Goal: Task Accomplishment & Management: Complete application form

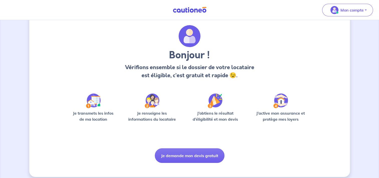
scroll to position [18, 0]
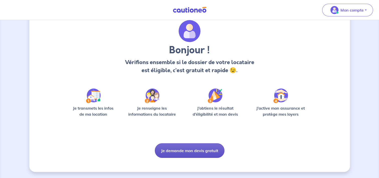
click at [198, 150] on button "Je demande mon devis gratuit" at bounding box center [190, 150] width 70 height 15
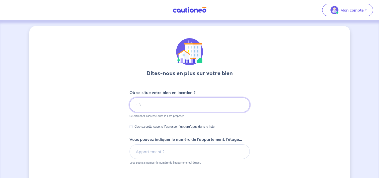
type input "1"
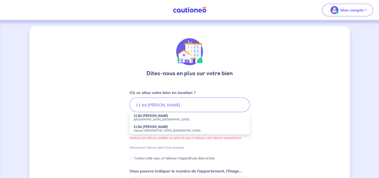
click at [164, 115] on strong "11 Bd Armand Audibert" at bounding box center [151, 116] width 35 height 4
type input "11 Bd Armand Audibert, Châteauneuf-les-Martigues, France"
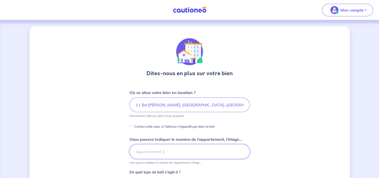
click at [195, 153] on input "Vous pouvez indiquer le numéro de l’appartement, l’étage..." at bounding box center [190, 151] width 120 height 15
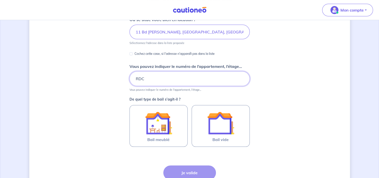
scroll to position [75, 0]
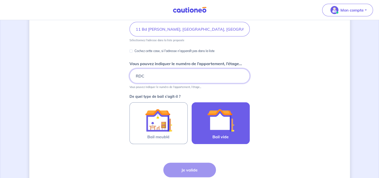
type input "RDC"
click at [224, 125] on img at bounding box center [220, 119] width 27 height 27
click at [0, 0] on input "Bail vide" at bounding box center [0, 0] width 0 height 0
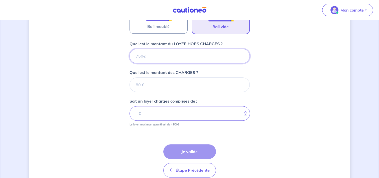
scroll to position [186, 0]
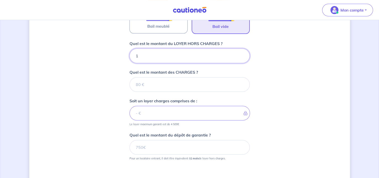
type input "12"
type input "1200"
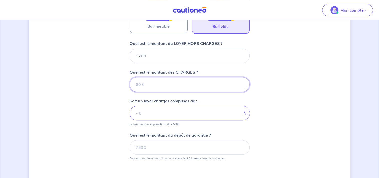
click at [186, 82] on input "Quel est le montant des CHARGES ?" at bounding box center [190, 84] width 120 height 15
type input "0"
type input "1200"
type input "0"
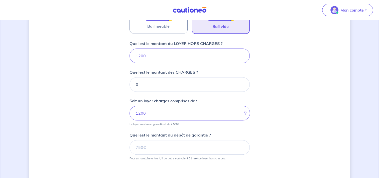
click at [294, 87] on div "Dites-nous en plus sur votre bien Où se situe votre bien en location ? 11 Bd Ar…" at bounding box center [189, 34] width 321 height 389
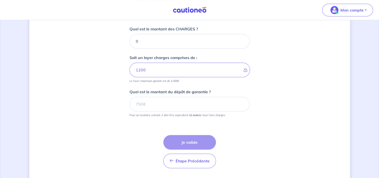
scroll to position [231, 0]
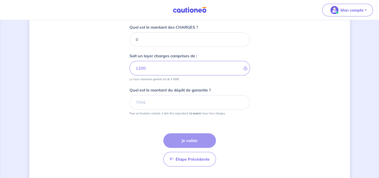
click at [180, 99] on input "Quel est le montant du dépôt de garantie ?" at bounding box center [190, 102] width 120 height 15
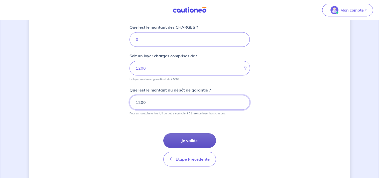
type input "1200"
click at [196, 139] on button "Je valide" at bounding box center [189, 140] width 53 height 15
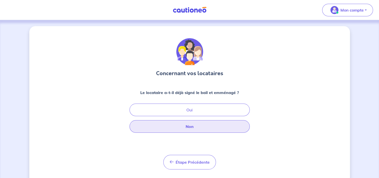
click at [214, 125] on button "Non" at bounding box center [190, 126] width 120 height 13
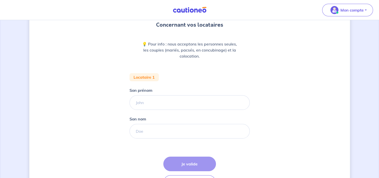
scroll to position [49, 0]
click at [205, 102] on input "Son prénom" at bounding box center [190, 102] width 120 height 15
type input "[PERSON_NAME]"
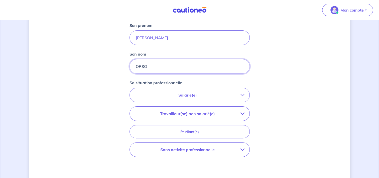
scroll to position [113, 0]
type input "ORSO"
click at [241, 95] on icon "button" at bounding box center [243, 95] width 4 height 4
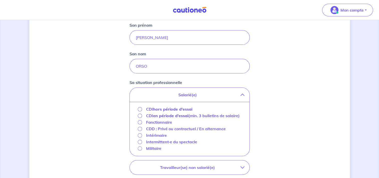
click at [187, 109] on strong "hors période d'essai" at bounding box center [172, 108] width 39 height 5
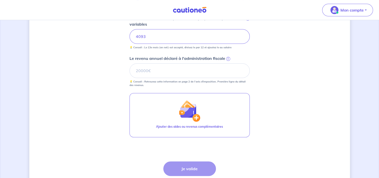
scroll to position [157, 0]
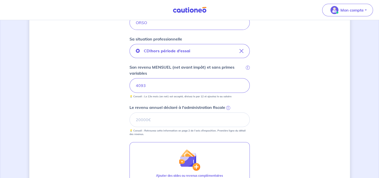
click at [227, 106] on span "i" at bounding box center [228, 108] width 4 height 4
click at [227, 112] on input "Le revenu annuel déclaré à l'administration fiscale i" at bounding box center [190, 119] width 120 height 15
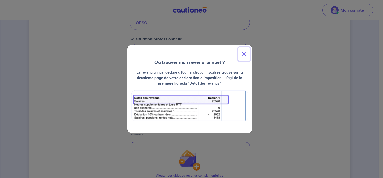
click at [247, 54] on button "Close" at bounding box center [244, 54] width 12 height 14
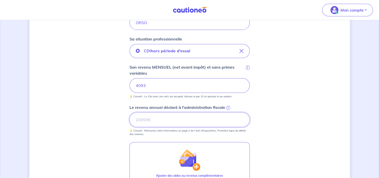
click at [173, 124] on input "Le revenu annuel déclaré à l'administration fiscale i" at bounding box center [190, 119] width 120 height 15
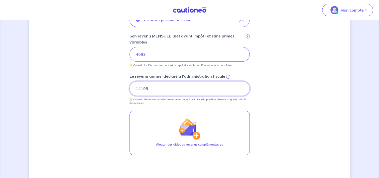
scroll to position [245, 0]
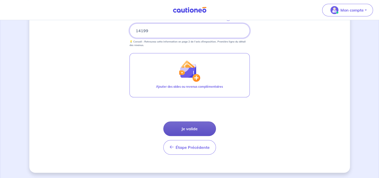
type input "14199"
click at [197, 128] on button "Je valide" at bounding box center [189, 128] width 53 height 15
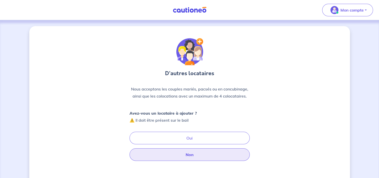
click at [178, 154] on button "Non" at bounding box center [190, 154] width 120 height 13
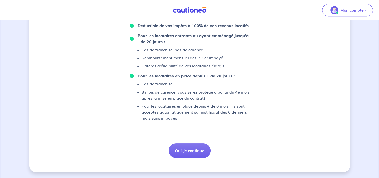
scroll to position [353, 0]
click at [198, 149] on button "Oui, je continue" at bounding box center [190, 150] width 42 height 15
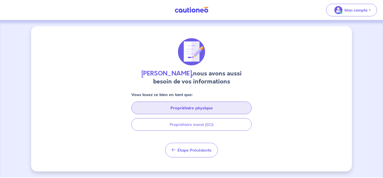
click at [197, 109] on button "Propriétaire physique" at bounding box center [191, 107] width 120 height 13
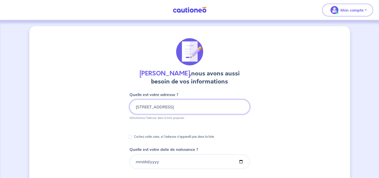
click at [210, 107] on input "165 chemin des Chênes" at bounding box center [190, 106] width 120 height 15
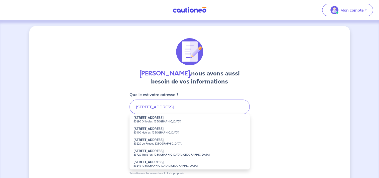
click at [170, 122] on small "83190 Ollioules, France" at bounding box center [190, 121] width 112 height 4
type input "165 Chemin des Chênes, 83190 Ollioules, France"
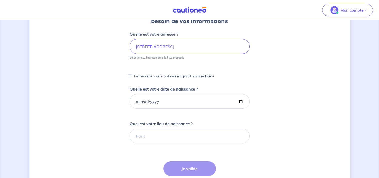
scroll to position [72, 0]
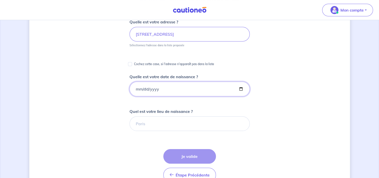
click at [239, 89] on input "Quelle est votre date de naissance ?" at bounding box center [190, 88] width 120 height 15
type input "[DATE]"
click at [175, 124] on input "Quel est votre lieu de naissance ?" at bounding box center [190, 123] width 120 height 15
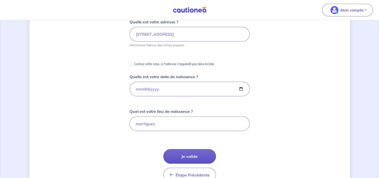
click at [186, 159] on button "Je valide" at bounding box center [189, 156] width 53 height 15
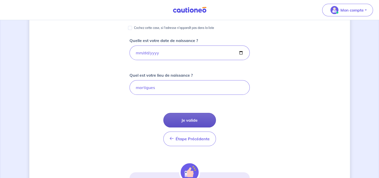
scroll to position [110, 0]
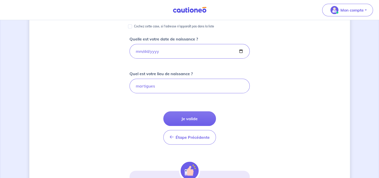
click at [291, 90] on div "Pierre Mistral, nous avons aussi besoin de vos informations Quelle est votre ad…" at bounding box center [189, 78] width 321 height 324
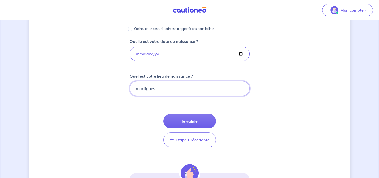
click at [202, 89] on input "martigues" at bounding box center [190, 88] width 120 height 15
type input "martigues"
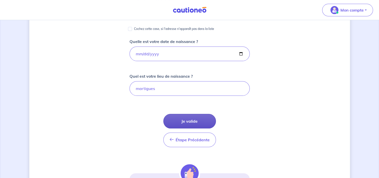
click at [193, 120] on button "Je valide" at bounding box center [189, 121] width 53 height 15
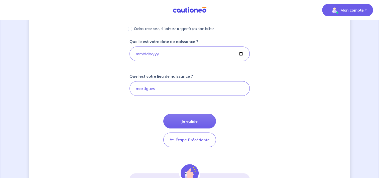
click at [346, 9] on p "Mon compte" at bounding box center [352, 10] width 23 height 6
click at [310, 82] on div "Pierre Mistral, nous avons aussi besoin de vos informations Quelle est votre ad…" at bounding box center [189, 81] width 321 height 324
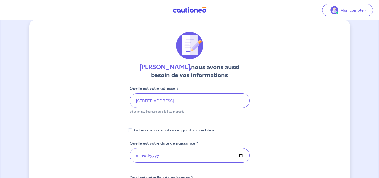
scroll to position [6, 0]
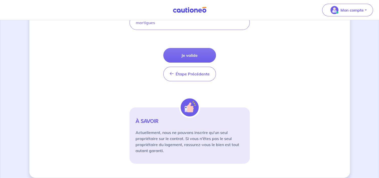
scroll to position [179, 0]
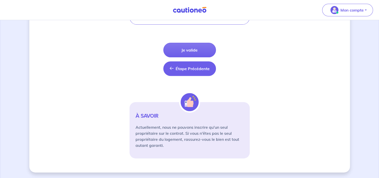
click at [200, 71] on button "Étape Précédente Précédent" at bounding box center [189, 68] width 53 height 15
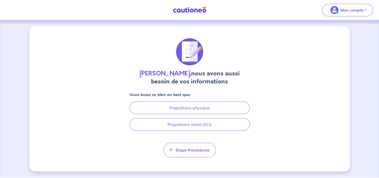
scroll to position [0, 0]
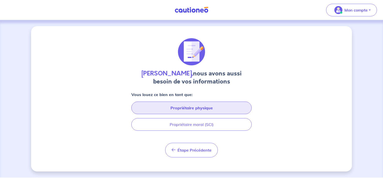
click at [210, 104] on button "Propriétaire physique" at bounding box center [191, 107] width 120 height 13
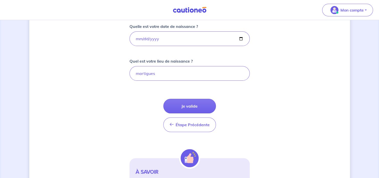
scroll to position [123, 0]
click at [192, 106] on button "Je valide" at bounding box center [189, 105] width 53 height 15
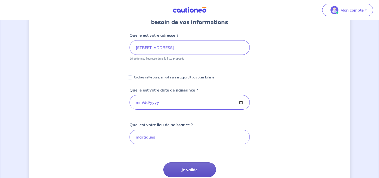
scroll to position [0, 0]
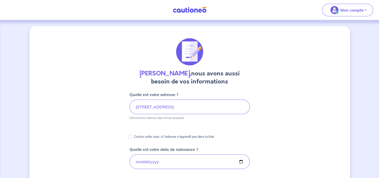
click at [194, 12] on img at bounding box center [190, 10] width 38 height 6
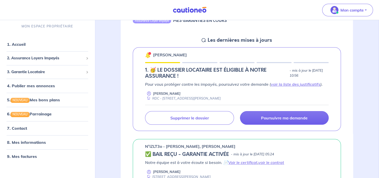
scroll to position [66, 0]
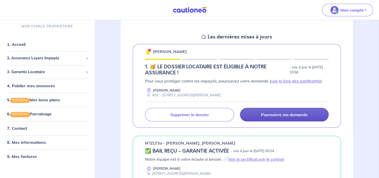
click at [282, 115] on p "Poursuivre ma demande" at bounding box center [284, 114] width 47 height 5
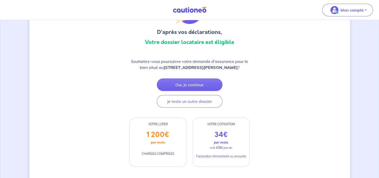
scroll to position [40, 0]
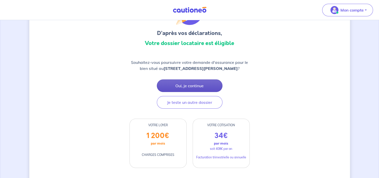
click at [199, 88] on button "Oui, je continue" at bounding box center [190, 85] width 66 height 13
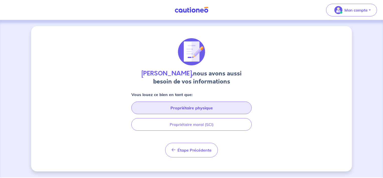
click at [207, 107] on button "Propriétaire physique" at bounding box center [191, 107] width 120 height 13
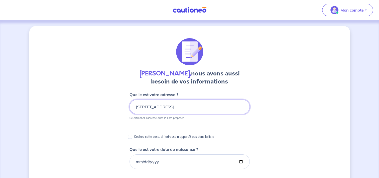
click at [216, 107] on input "165 chemin des Chênes" at bounding box center [190, 106] width 120 height 15
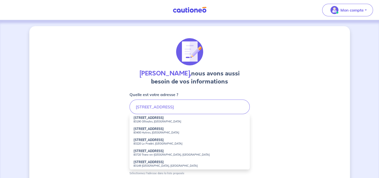
click at [153, 121] on small "83190 Ollioules, France" at bounding box center [190, 121] width 112 height 4
type input "165 Chemin des Chênes, 83190 Ollioules, France"
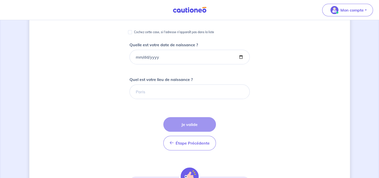
scroll to position [105, 0]
click at [243, 54] on input "Quelle est votre date de naissance ?" at bounding box center [190, 56] width 120 height 15
type input "[DATE]"
click at [176, 88] on input "Quel est votre lieu de naissance ?" at bounding box center [190, 91] width 120 height 15
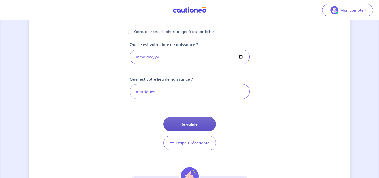
click at [193, 124] on button "Je valide" at bounding box center [189, 124] width 53 height 15
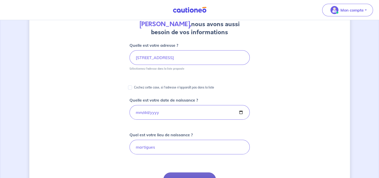
scroll to position [46, 0]
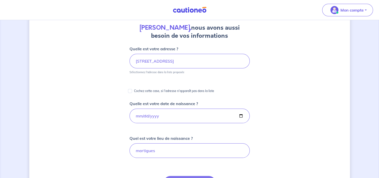
click at [307, 159] on div "Pierre Mistral, nous avons aussi besoin de vos informations Quelle est votre ad…" at bounding box center [189, 142] width 321 height 324
click at [302, 122] on div "Pierre Mistral, nous avons aussi besoin de vos informations Quelle est votre ad…" at bounding box center [189, 142] width 321 height 324
click at [229, 149] on input "martigues" at bounding box center [190, 150] width 120 height 15
click at [183, 152] on input "13500 martigues" at bounding box center [190, 150] width 120 height 15
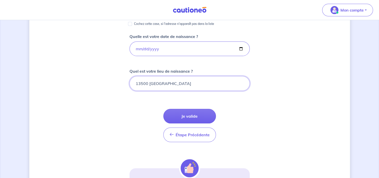
scroll to position [115, 0]
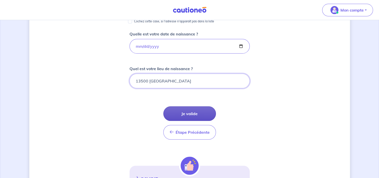
type input "13500 Martigues"
click at [196, 117] on button "Je valide" at bounding box center [189, 113] width 53 height 15
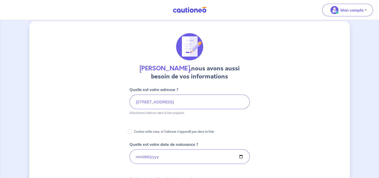
scroll to position [0, 0]
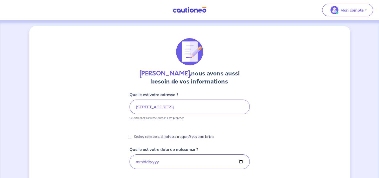
click at [192, 7] on img at bounding box center [190, 10] width 38 height 6
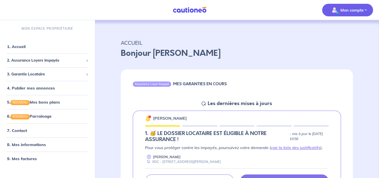
click at [349, 15] on button "Mon compte" at bounding box center [347, 10] width 51 height 13
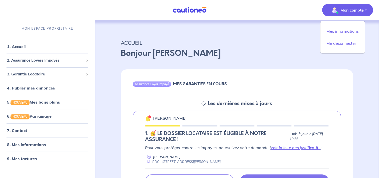
click at [286, 47] on p "ACCUEIL" at bounding box center [237, 42] width 232 height 9
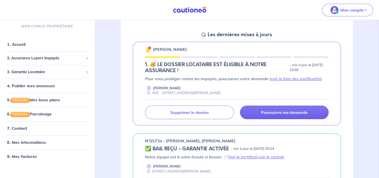
scroll to position [70, 0]
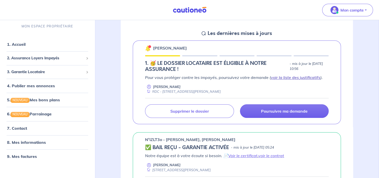
click at [289, 76] on link "voir la liste des justificatifs" at bounding box center [296, 77] width 50 height 5
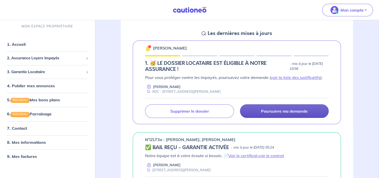
click at [287, 108] on p "Poursuivre ma demande" at bounding box center [284, 110] width 47 height 5
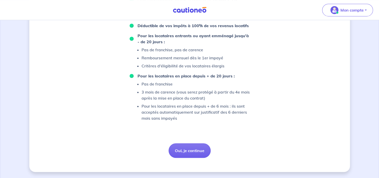
scroll to position [353, 0]
click at [194, 151] on button "Oui, je continue" at bounding box center [190, 150] width 42 height 15
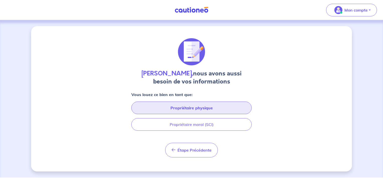
click at [222, 109] on button "Propriétaire physique" at bounding box center [191, 107] width 120 height 13
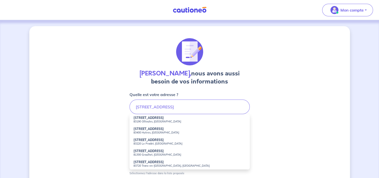
click at [157, 121] on small "83190 Ollioules, France" at bounding box center [190, 121] width 112 height 4
type input "165 Chemin des Chênes, 83190 Ollioules, France"
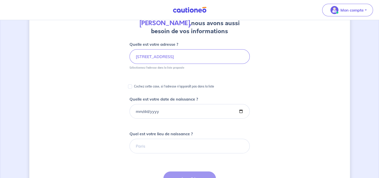
scroll to position [52, 0]
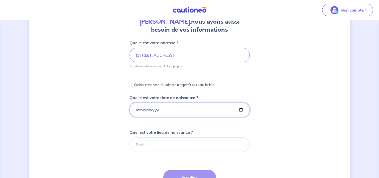
click at [195, 108] on input "Quelle est votre date de naissance ?" at bounding box center [190, 109] width 120 height 15
type input "[DATE]"
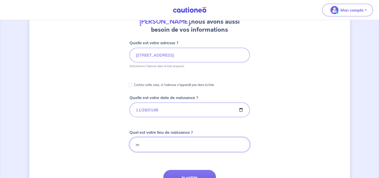
click at [159, 144] on input "m" at bounding box center [190, 144] width 120 height 15
click at [142, 141] on input "m" at bounding box center [190, 144] width 120 height 15
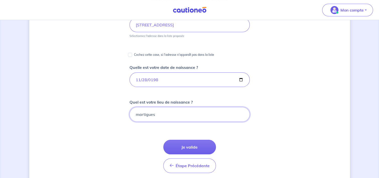
scroll to position [82, 0]
type input "martigues"
click at [201, 141] on button "Je valide" at bounding box center [189, 146] width 53 height 15
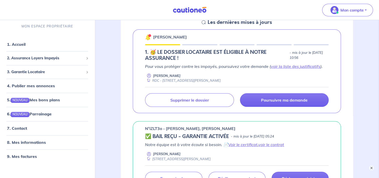
scroll to position [88, 0]
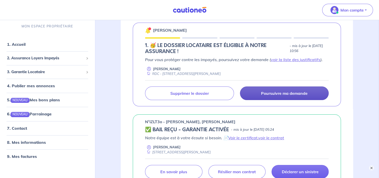
click at [279, 94] on p "Poursuivre ma demande" at bounding box center [284, 93] width 47 height 5
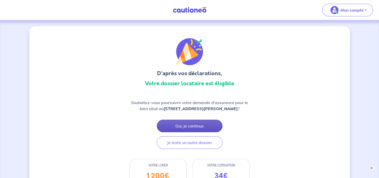
click at [203, 132] on button "Oui, je continue" at bounding box center [190, 125] width 66 height 13
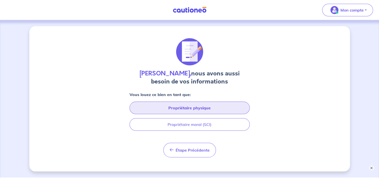
click at [214, 107] on button "Propriétaire physique" at bounding box center [190, 107] width 120 height 13
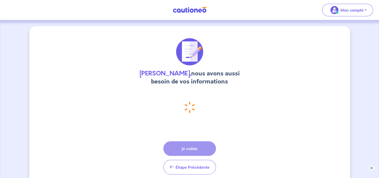
select select "FR"
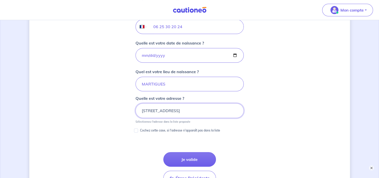
scroll to position [233, 0]
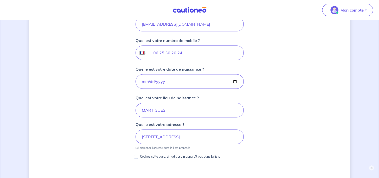
click at [308, 72] on div "[PERSON_NAME], nous avons aussi besoin de vos informations Vous louez ce bien e…" at bounding box center [189, 73] width 321 height 467
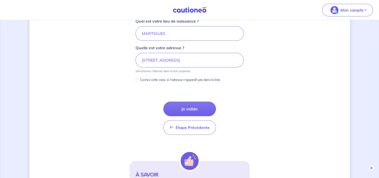
scroll to position [263, 0]
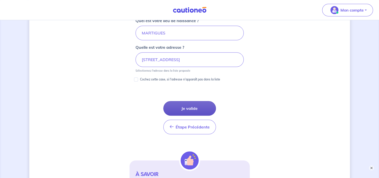
click at [197, 109] on button "Je valide" at bounding box center [189, 108] width 53 height 15
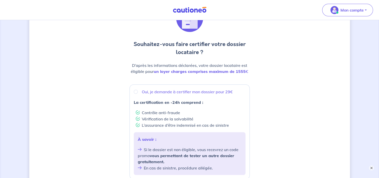
scroll to position [34, 0]
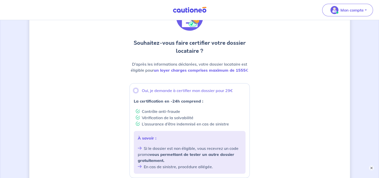
click at [137, 91] on input "Oui, je demande à certifier mon dossier pour 29€" at bounding box center [136, 90] width 4 height 4
radio input "true"
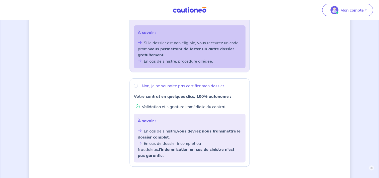
scroll to position [141, 0]
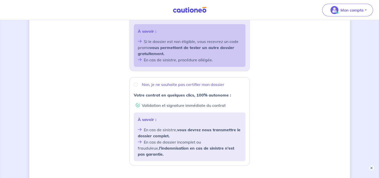
click at [304, 88] on div "Souhaitez-vous faire certifier votre dossier locataire ? D’après les informatio…" at bounding box center [189, 59] width 321 height 349
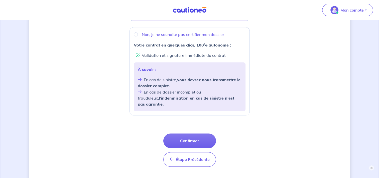
scroll to position [194, 0]
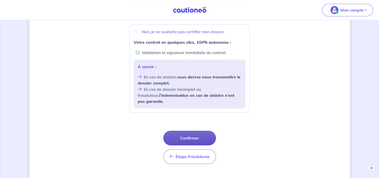
click at [197, 136] on button "Confirmer" at bounding box center [189, 137] width 53 height 15
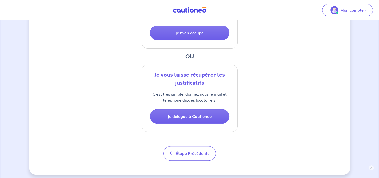
scroll to position [182, 0]
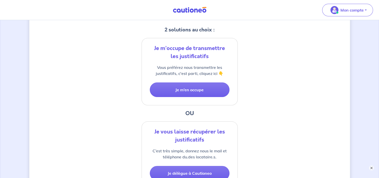
click at [302, 69] on div "1 2 3 Justificatifs locataire Informations paiement Confirmation d'envoi Passon…" at bounding box center [189, 77] width 321 height 307
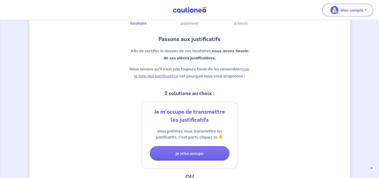
scroll to position [39, 0]
click at [286, 133] on div "1 2 3 Justificatifs locataire Informations paiement Confirmation d'envoi Passon…" at bounding box center [189, 140] width 321 height 307
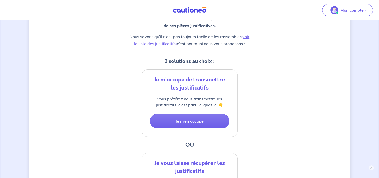
scroll to position [72, 0]
click at [279, 130] on div "1 2 3 Justificatifs locataire Informations paiement Confirmation d'envoi Passon…" at bounding box center [189, 107] width 321 height 307
click at [367, 126] on div "1 2 3 Justificatifs locataire Informations paiement Confirmation d'envoi Passon…" at bounding box center [189, 107] width 379 height 319
click at [321, 127] on div "1 2 3 Justificatifs locataire Informations paiement Confirmation d'envoi Passon…" at bounding box center [189, 107] width 321 height 307
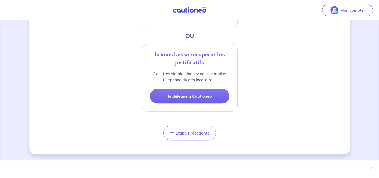
scroll to position [182, 0]
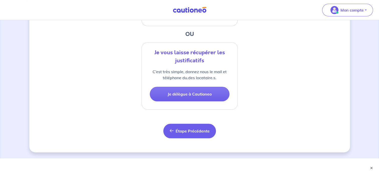
click at [194, 133] on button "Étape Précédente Précédent" at bounding box center [189, 130] width 53 height 15
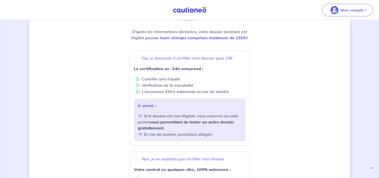
scroll to position [218, 0]
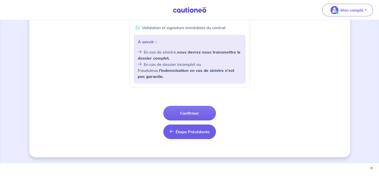
click at [200, 129] on span "Étape Précédente" at bounding box center [193, 131] width 34 height 5
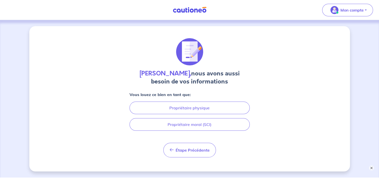
click at [193, 14] on link at bounding box center [190, 10] width 38 height 9
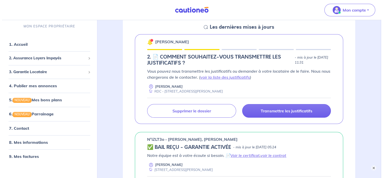
scroll to position [76, 0]
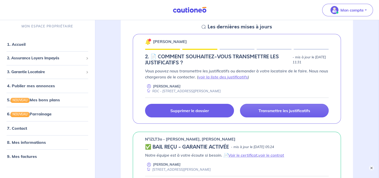
click at [203, 113] on link "Supprimer le dossier" at bounding box center [189, 111] width 89 height 14
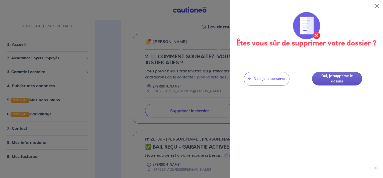
click at [342, 77] on button "Oui, je supprime le dossier" at bounding box center [337, 79] width 50 height 14
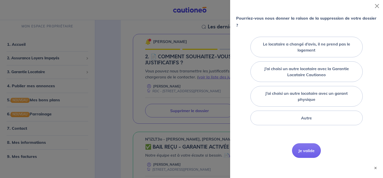
scroll to position [43, 0]
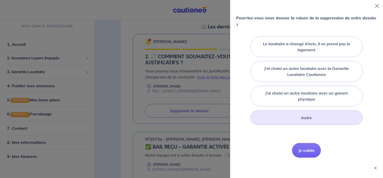
click at [321, 120] on div "Autre" at bounding box center [306, 117] width 112 height 15
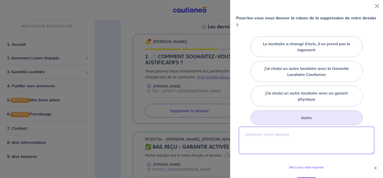
click at [284, 134] on textarea at bounding box center [306, 140] width 135 height 27
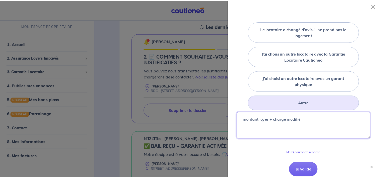
scroll to position [78, 0]
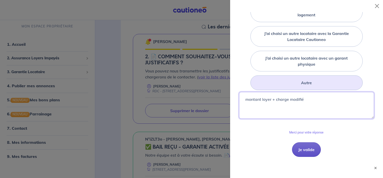
type textarea "montant loyer + charge modifié"
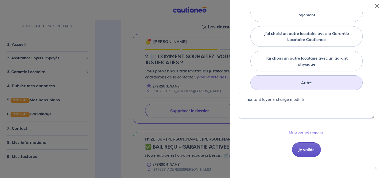
click at [304, 147] on button "Je valide" at bounding box center [306, 149] width 29 height 15
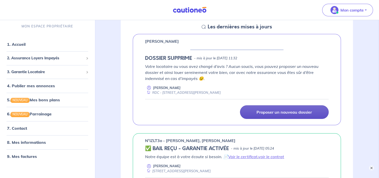
click at [275, 113] on p "Proposer un nouveau dossier" at bounding box center [284, 111] width 55 height 5
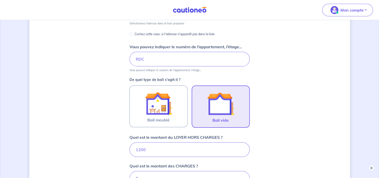
scroll to position [100, 0]
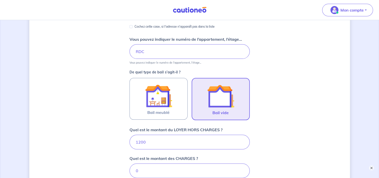
click at [305, 124] on div "Dites-nous en plus sur votre bien Où se situe votre bien en location ? [STREET_…" at bounding box center [189, 120] width 321 height 389
click at [317, 99] on div "Dites-nous en plus sur votre bien Où se situe votre bien en location ? [STREET_…" at bounding box center [189, 120] width 321 height 389
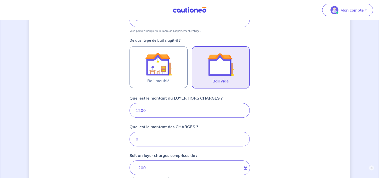
scroll to position [132, 0]
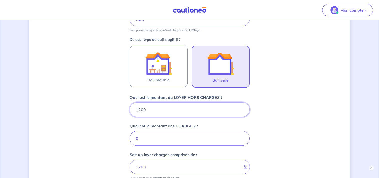
click at [159, 109] on input "1200" at bounding box center [190, 109] width 120 height 15
type input "12"
type input "120"
type input "1"
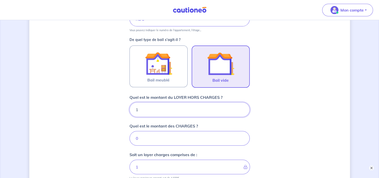
type input "11"
type input "118"
type input "1180"
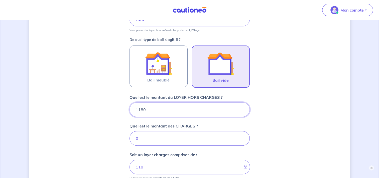
type input "1180"
click at [157, 136] on input "0" at bounding box center [190, 138] width 120 height 15
type input "20"
type input "1200"
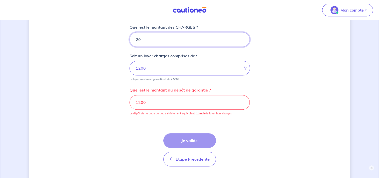
scroll to position [233, 0]
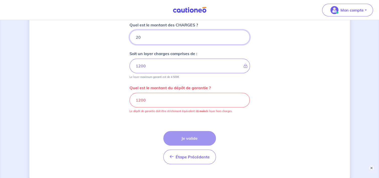
type input "20"
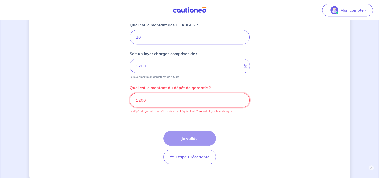
click at [182, 99] on input "1200" at bounding box center [190, 100] width 120 height 15
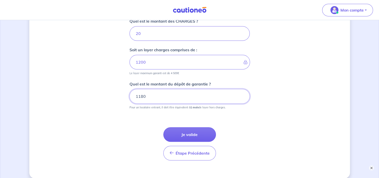
scroll to position [262, 0]
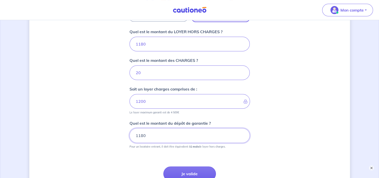
type input "1180"
click at [289, 115] on div "Dites-nous en plus sur votre bien Où se situe votre bien en location ? [STREET_…" at bounding box center [189, 23] width 321 height 389
click at [292, 120] on div "Dites-nous en plus sur votre bien Où se situe votre bien en location ? [STREET_…" at bounding box center [189, 23] width 321 height 389
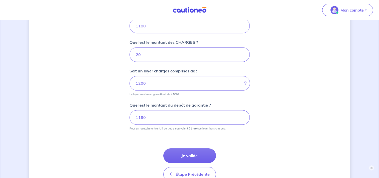
scroll to position [262, 0]
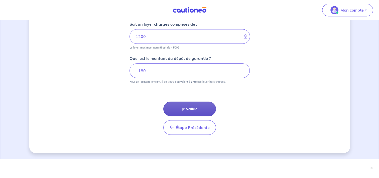
click at [198, 108] on button "Je valide" at bounding box center [189, 108] width 53 height 15
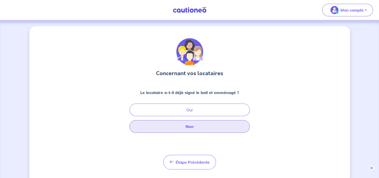
click at [199, 127] on button "Non" at bounding box center [190, 126] width 120 height 13
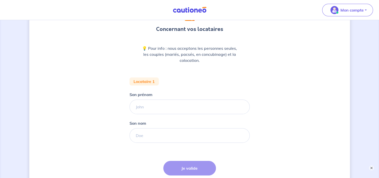
scroll to position [48, 0]
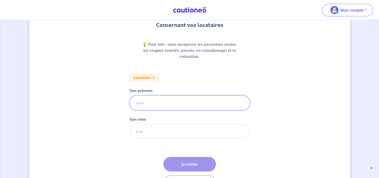
click at [204, 100] on input "Son prénom" at bounding box center [190, 102] width 120 height 15
type input "[PERSON_NAME]"
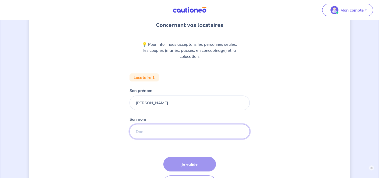
type input "ORSO"
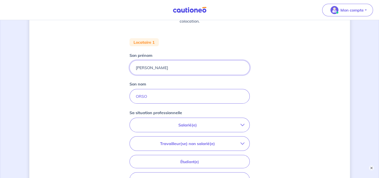
scroll to position [85, 0]
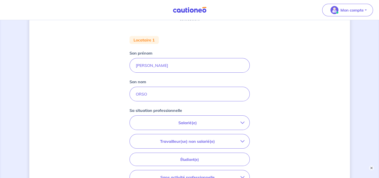
click at [242, 126] on button "Salarié(e)" at bounding box center [190, 122] width 120 height 14
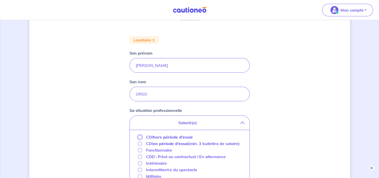
click at [140, 136] on input "CDI hors période d'essai" at bounding box center [140, 137] width 4 height 4
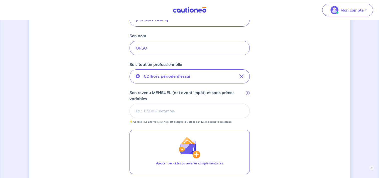
scroll to position [132, 0]
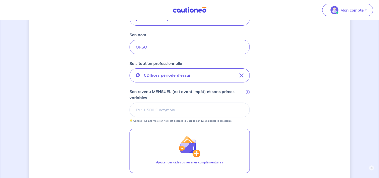
click at [177, 108] on input "Son revenu MENSUEL (net avant impôt) et sans primes variables i" at bounding box center [190, 109] width 120 height 15
click at [163, 110] on input "Son revenu MENSUEL (net avant impôt) et sans primes variables i" at bounding box center [190, 109] width 120 height 15
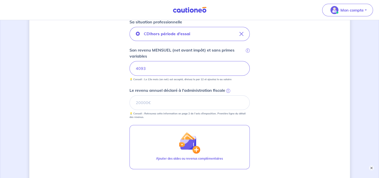
scroll to position [176, 0]
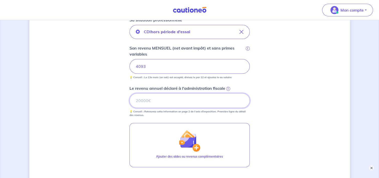
click at [181, 98] on input "Le revenu annuel déclaré à l'administration fiscale i" at bounding box center [190, 100] width 120 height 15
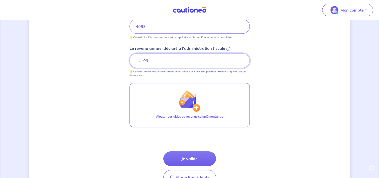
scroll to position [230, 0]
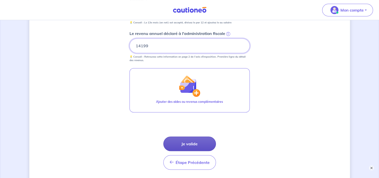
type input "14199"
click at [194, 144] on button "Je valide" at bounding box center [189, 143] width 53 height 15
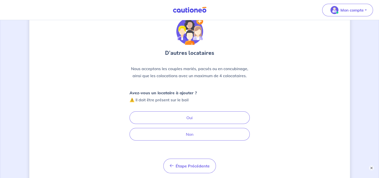
scroll to position [34, 0]
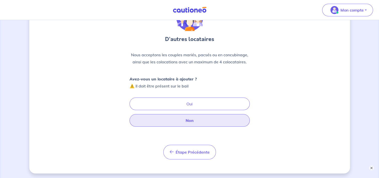
click at [192, 121] on button "Non" at bounding box center [190, 120] width 120 height 13
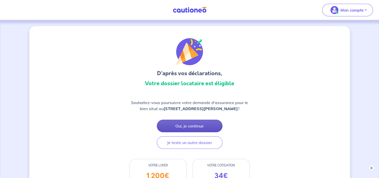
click at [192, 131] on button "Oui, je continue" at bounding box center [190, 125] width 66 height 13
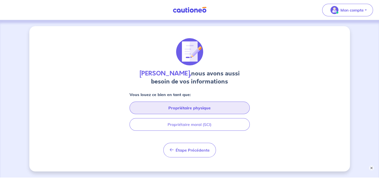
click at [217, 108] on button "Propriétaire physique" at bounding box center [190, 107] width 120 height 13
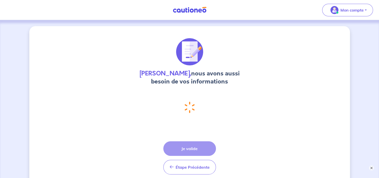
select select "FR"
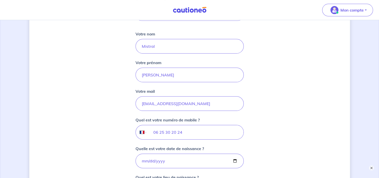
click at [307, 94] on div "[PERSON_NAME], nous avons aussi besoin de vos informations Vous louez ce bien e…" at bounding box center [189, 152] width 321 height 467
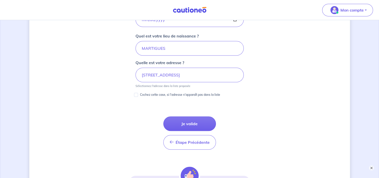
scroll to position [249, 0]
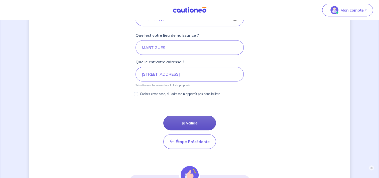
click at [197, 121] on button "Je valide" at bounding box center [189, 122] width 53 height 15
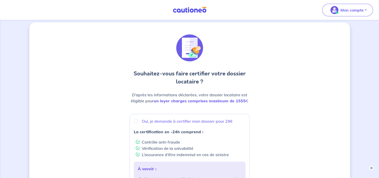
scroll to position [17, 0]
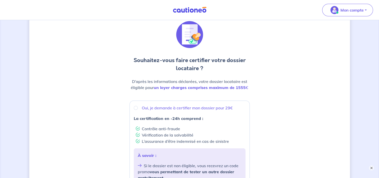
click at [137, 108] on input "Oui, je demande à certifier mon dossier pour 29€" at bounding box center [136, 108] width 4 height 4
radio input "true"
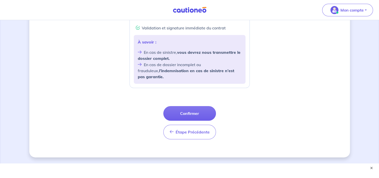
scroll to position [218, 0]
click at [190, 107] on button "Confirmer" at bounding box center [189, 113] width 53 height 15
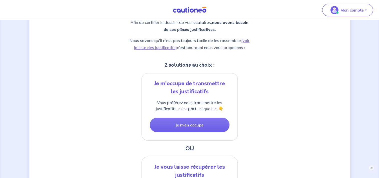
scroll to position [69, 0]
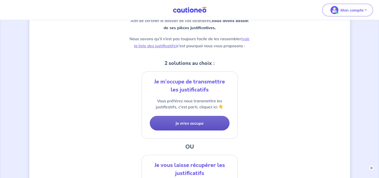
click at [192, 125] on button "Je m’en occupe" at bounding box center [190, 123] width 80 height 15
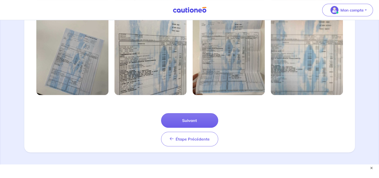
scroll to position [201, 0]
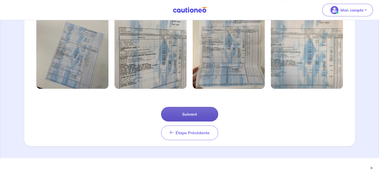
click at [190, 114] on button "Suivant" at bounding box center [189, 114] width 57 height 15
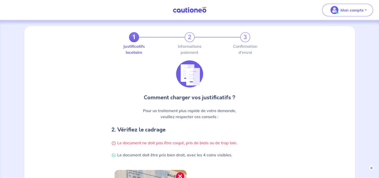
scroll to position [0, 0]
click at [309, 114] on div "Comment charger vos justificatifs ? Pour un traitement plus rapide de votre dem…" at bounding box center [189, 111] width 325 height 103
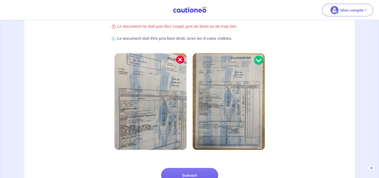
scroll to position [118, 0]
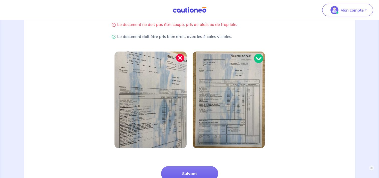
click at [321, 104] on div at bounding box center [189, 102] width 319 height 102
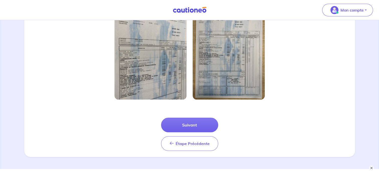
scroll to position [177, 0]
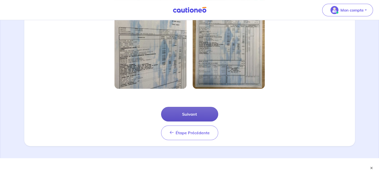
click at [199, 113] on button "Suivant" at bounding box center [189, 114] width 57 height 15
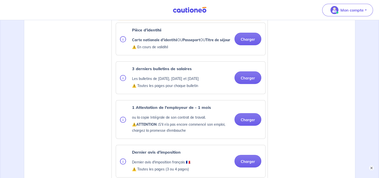
scroll to position [155, 0]
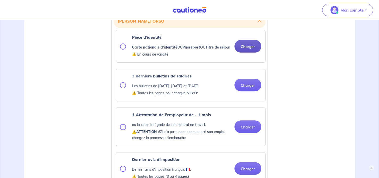
click at [252, 49] on button "Charger" at bounding box center [248, 46] width 27 height 13
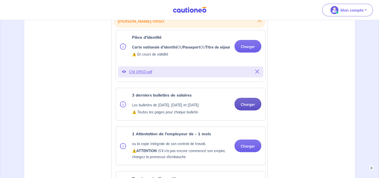
click at [247, 110] on button "Charger" at bounding box center [248, 104] width 27 height 13
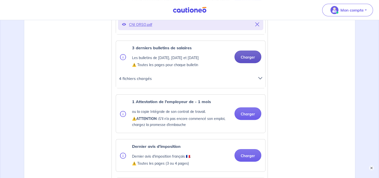
scroll to position [205, 0]
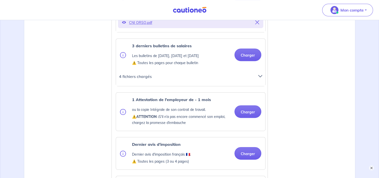
click at [261, 78] on icon at bounding box center [261, 76] width 4 height 4
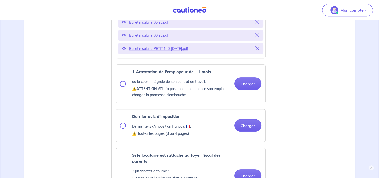
scroll to position [298, 0]
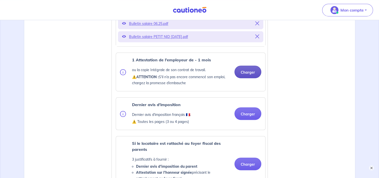
click at [246, 77] on button "Charger" at bounding box center [248, 71] width 27 height 13
click at [246, 78] on button "Charger" at bounding box center [248, 71] width 27 height 13
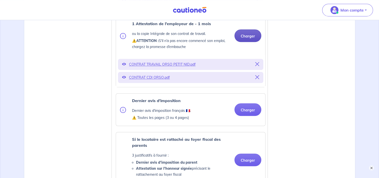
scroll to position [335, 0]
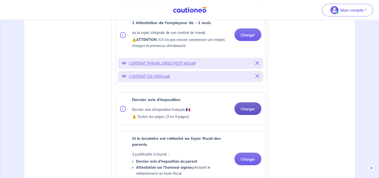
click at [246, 115] on button "Charger" at bounding box center [248, 108] width 27 height 13
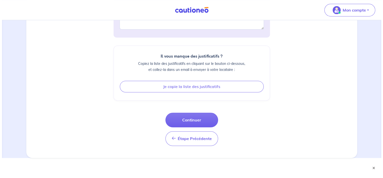
scroll to position [704, 0]
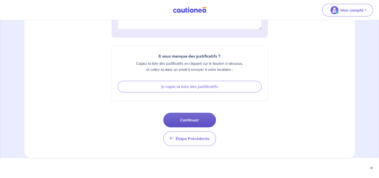
click at [192, 119] on button "Continuer" at bounding box center [189, 119] width 53 height 15
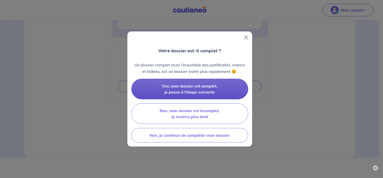
click at [203, 89] on button "Oui, mon dossier est complet, je passe à l’étape suivante" at bounding box center [189, 88] width 117 height 21
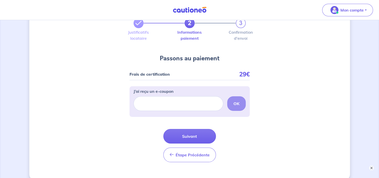
scroll to position [52, 0]
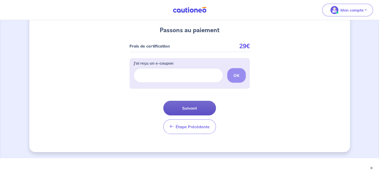
click at [194, 109] on button "Suivant" at bounding box center [189, 108] width 53 height 15
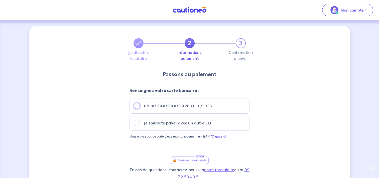
click at [137, 106] on input "CB : XXXXXXXXXXXX2001 10/2025" at bounding box center [137, 106] width 6 height 6
radio input "true"
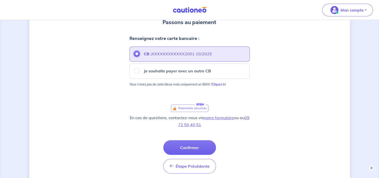
scroll to position [54, 0]
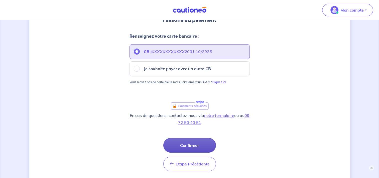
click at [197, 145] on button "Confirmer" at bounding box center [189, 145] width 53 height 15
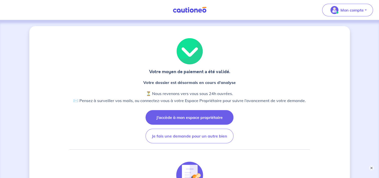
click at [193, 115] on button "J’accède à mon espace propriétaire" at bounding box center [190, 117] width 88 height 15
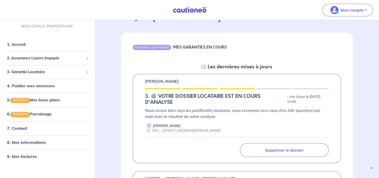
scroll to position [53, 0]
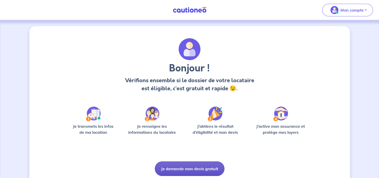
click at [203, 165] on button "Je demande mon devis gratuit" at bounding box center [190, 168] width 70 height 15
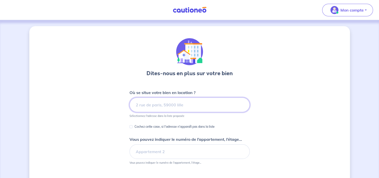
click at [158, 107] on input at bounding box center [190, 104] width 120 height 15
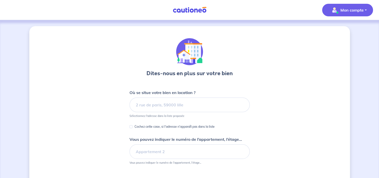
click at [341, 9] on p "Mon compte" at bounding box center [352, 10] width 23 height 6
click at [286, 85] on div "Dites-nous en plus sur votre bien Où se situe votre bien en location ? Sélectio…" at bounding box center [189, 129] width 321 height 207
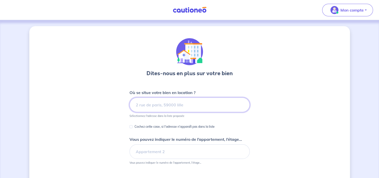
click at [200, 109] on input at bounding box center [190, 104] width 120 height 15
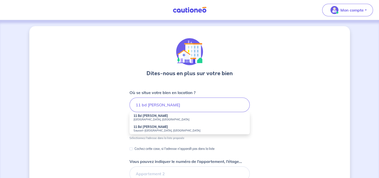
click at [167, 116] on strong "11 Bd Armand Audibert" at bounding box center [151, 116] width 35 height 4
type input "11 Bd Armand Audibert, Châteauneuf-les-Martigues, France"
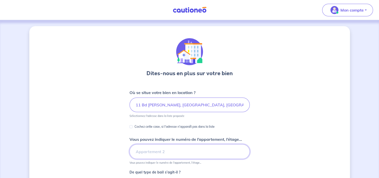
click at [146, 151] on input "Vous pouvez indiquer le numéro de l’appartement, l’étage..." at bounding box center [190, 151] width 120 height 15
type input "RDC"
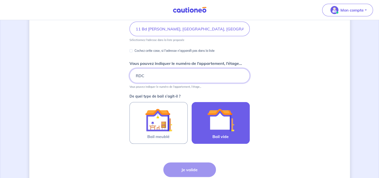
scroll to position [76, 0]
click at [225, 117] on img at bounding box center [220, 119] width 27 height 27
click at [0, 0] on input "Bail vide" at bounding box center [0, 0] width 0 height 0
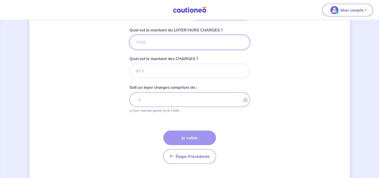
scroll to position [208, 0]
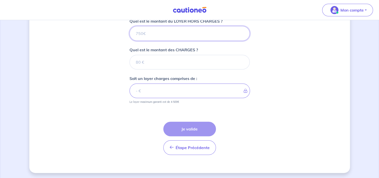
click at [194, 33] on input "Quel est le montant du LOYER HORS CHARGES ?" at bounding box center [190, 33] width 120 height 15
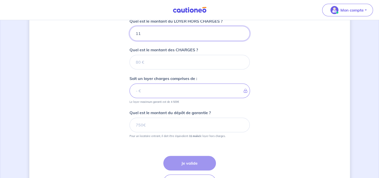
type input "118"
type input "1180"
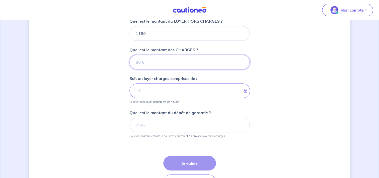
click at [184, 57] on input "Quel est le montant des CHARGES ?" at bounding box center [190, 62] width 120 height 15
type input "20"
type input "1200"
type input "20"
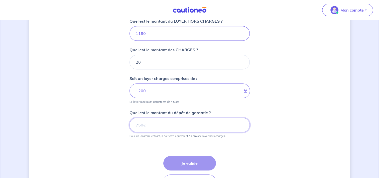
click at [156, 127] on input "Quel est le montant du dépôt de garantie ?" at bounding box center [190, 124] width 120 height 15
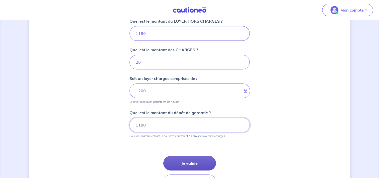
type input "1180"
click at [190, 158] on button "Je valide" at bounding box center [189, 162] width 53 height 15
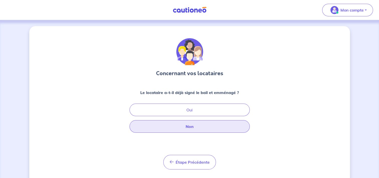
click at [193, 128] on button "Non" at bounding box center [190, 126] width 120 height 13
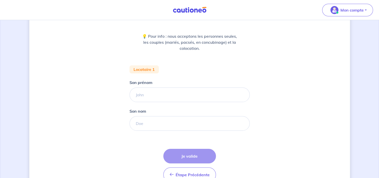
scroll to position [61, 0]
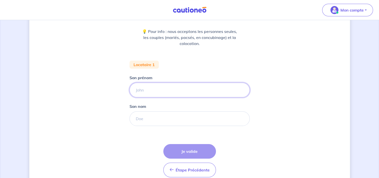
click at [157, 90] on input "Son prénom" at bounding box center [190, 89] width 120 height 15
type input "[PERSON_NAME]"
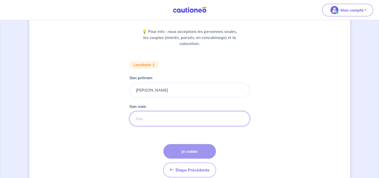
type input "ORSO"
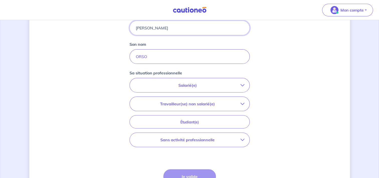
scroll to position [124, 0]
click at [245, 101] on button "Travailleur(se) non salarié(e)" at bounding box center [190, 103] width 120 height 14
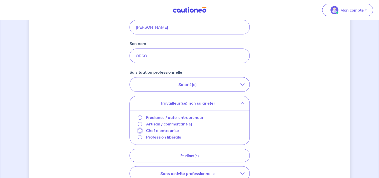
click at [139, 131] on input "Chef d'entreprise" at bounding box center [140, 130] width 4 height 4
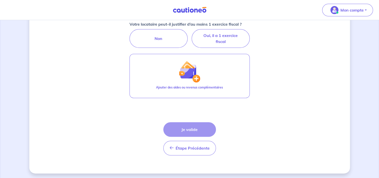
scroll to position [201, 0]
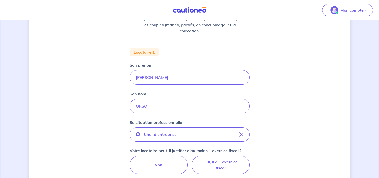
scroll to position [9, 0]
